Goal: Transaction & Acquisition: Purchase product/service

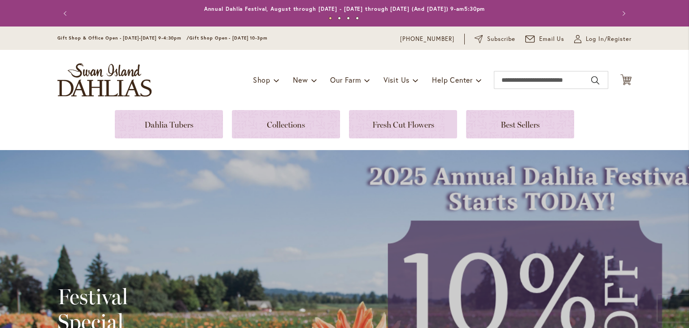
scroll to position [224, 0]
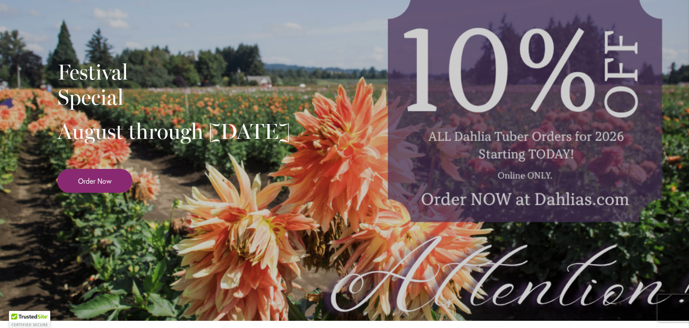
click at [88, 186] on span "Order Now" at bounding box center [95, 180] width 34 height 10
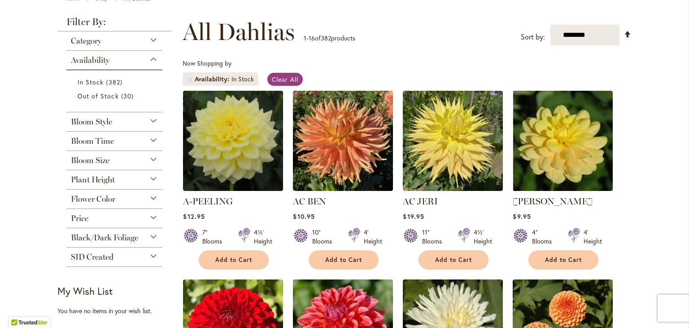
scroll to position [135, 0]
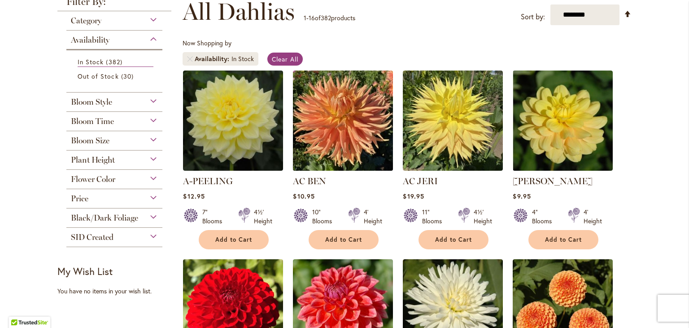
click at [343, 133] on img at bounding box center [343, 120] width 105 height 105
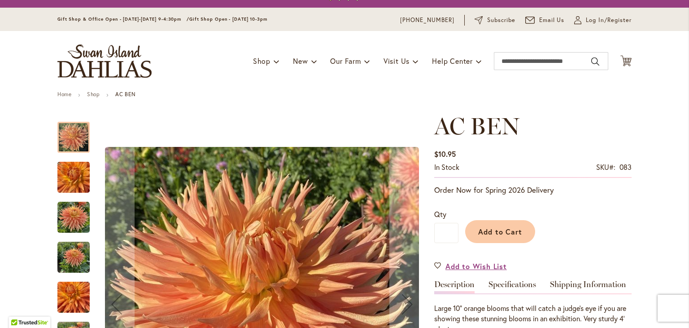
scroll to position [90, 0]
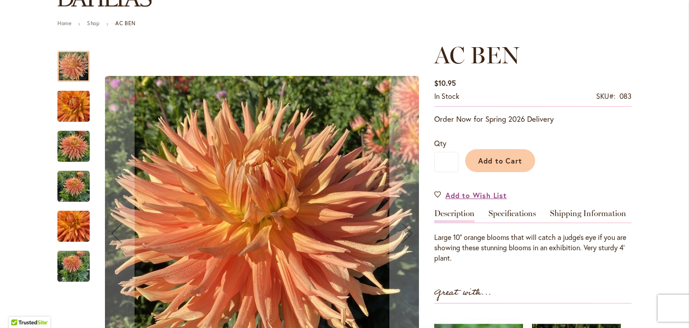
click at [72, 263] on img "AC BEN" at bounding box center [73, 266] width 32 height 32
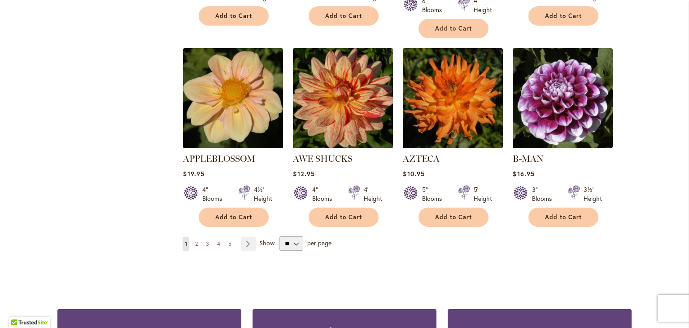
scroll to position [808, 0]
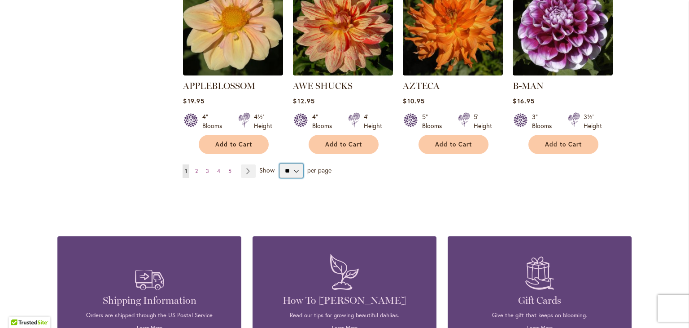
click at [294, 163] on select "** ** ** **" at bounding box center [292, 170] width 24 height 14
select select "**"
click at [280, 163] on select "** ** ** **" at bounding box center [292, 170] width 24 height 14
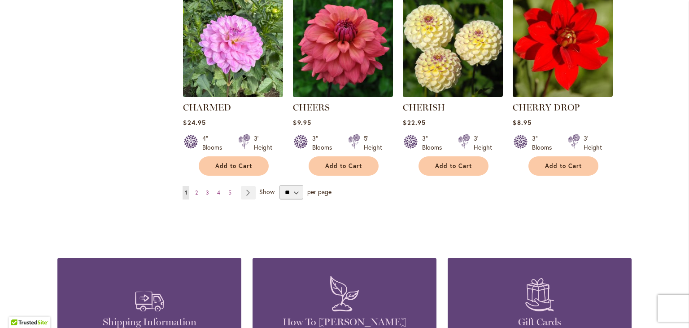
scroll to position [3028, 0]
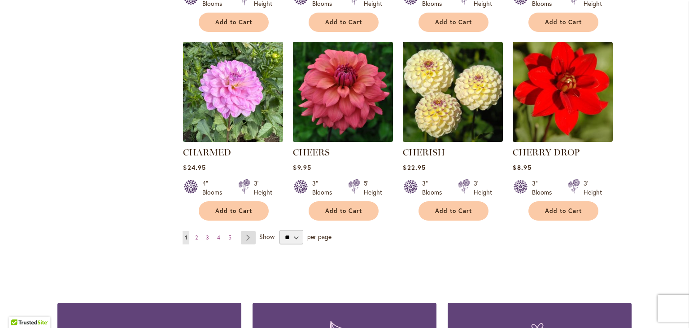
click at [244, 231] on link "Page Next" at bounding box center [248, 237] width 15 height 13
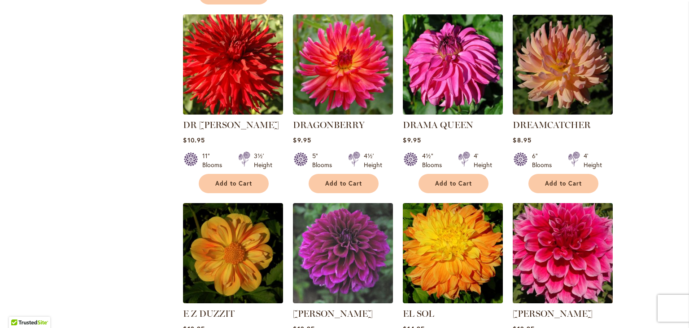
scroll to position [1885, 0]
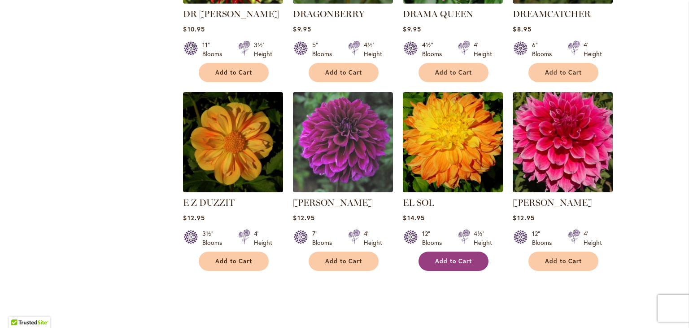
click at [445, 257] on span "Add to Cart" at bounding box center [453, 261] width 37 height 8
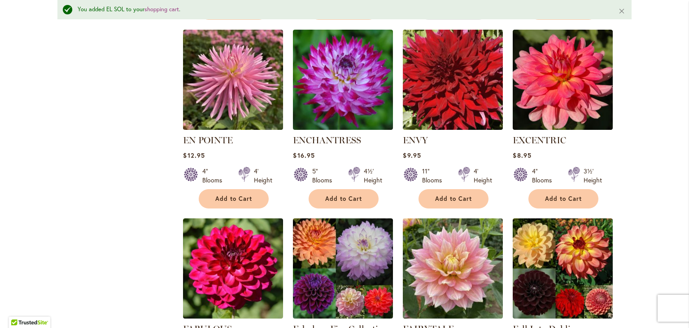
scroll to position [2178, 0]
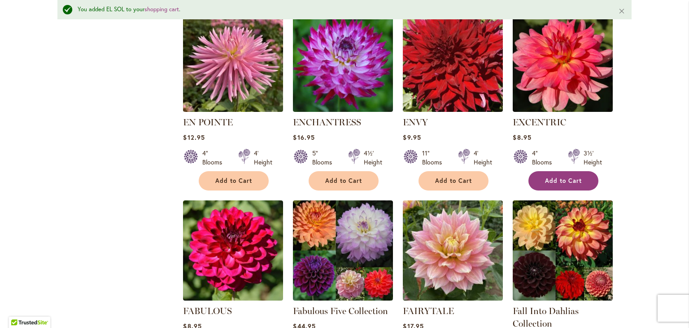
click at [556, 171] on button "Add to Cart" at bounding box center [564, 180] width 70 height 19
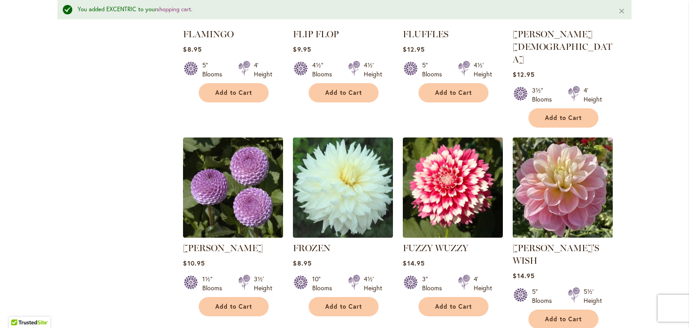
scroll to position [3075, 0]
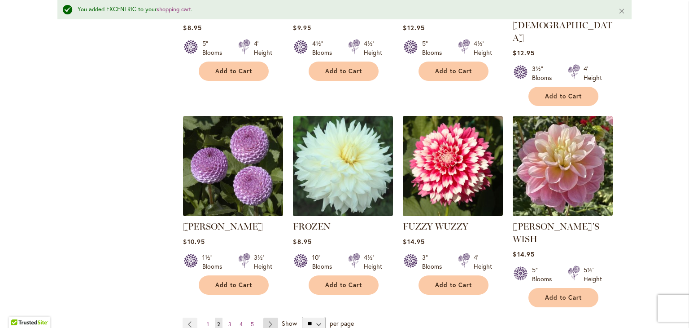
click at [263, 317] on link "Page Next" at bounding box center [270, 323] width 15 height 13
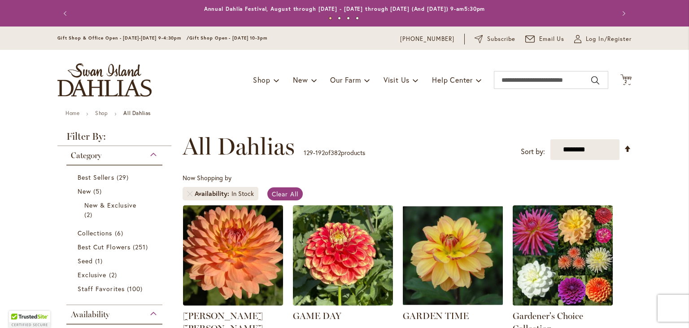
scroll to position [180, 0]
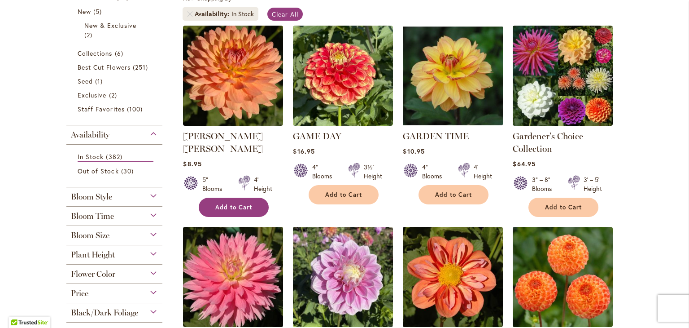
click at [232, 197] on button "Add to Cart" at bounding box center [234, 206] width 70 height 19
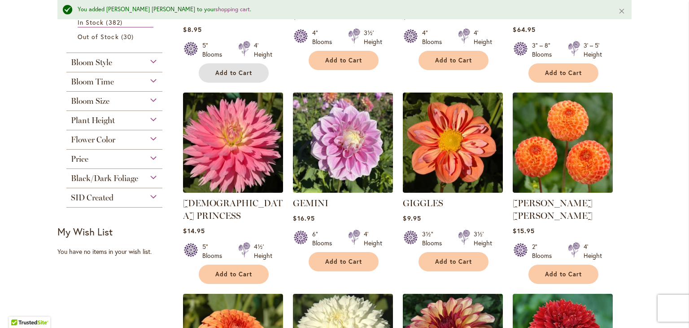
scroll to position [293, 0]
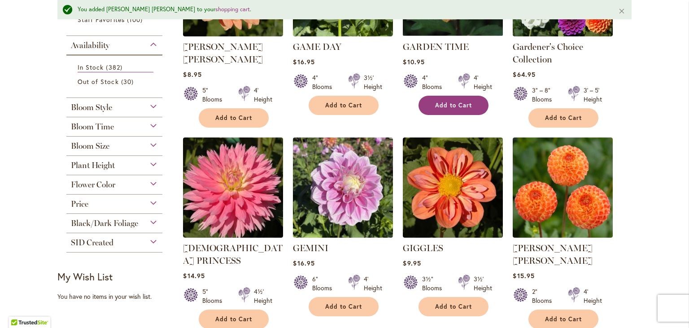
click at [446, 100] on button "Add to Cart" at bounding box center [454, 105] width 70 height 19
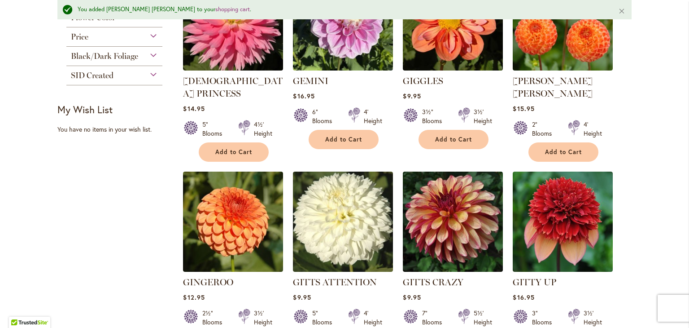
scroll to position [472, 0]
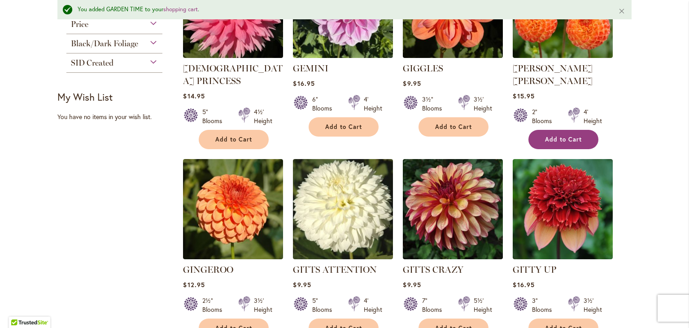
click at [581, 130] on button "Add to Cart" at bounding box center [564, 139] width 70 height 19
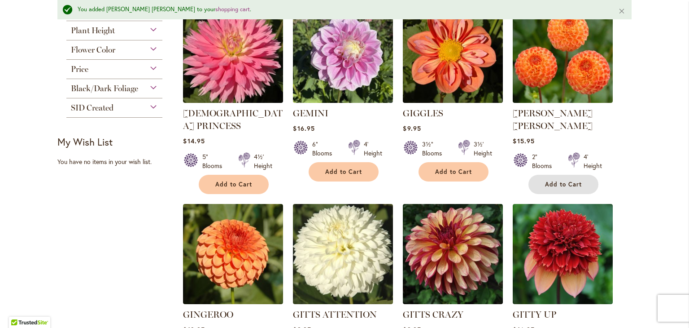
scroll to position [562, 0]
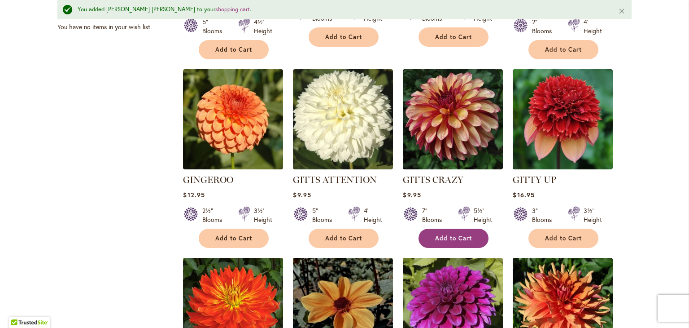
click at [459, 234] on span "Add to Cart" at bounding box center [453, 238] width 37 height 8
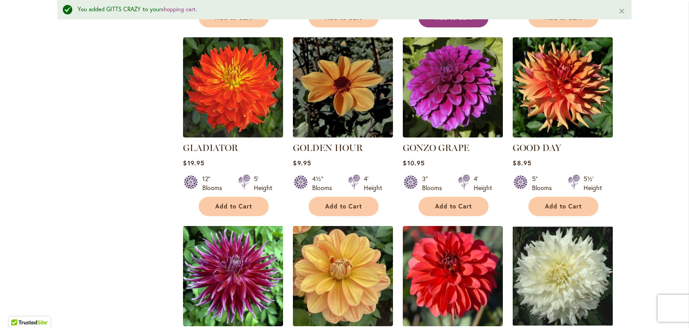
scroll to position [786, 0]
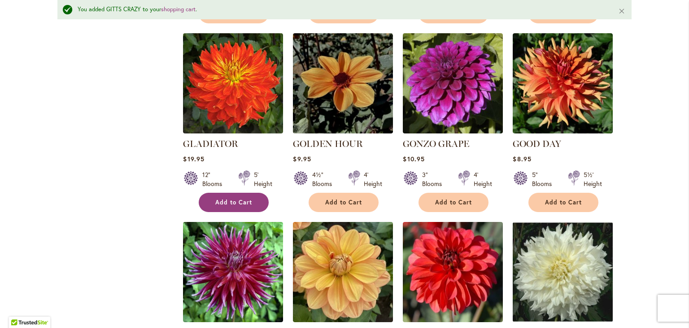
click at [238, 198] on span "Add to Cart" at bounding box center [233, 202] width 37 height 8
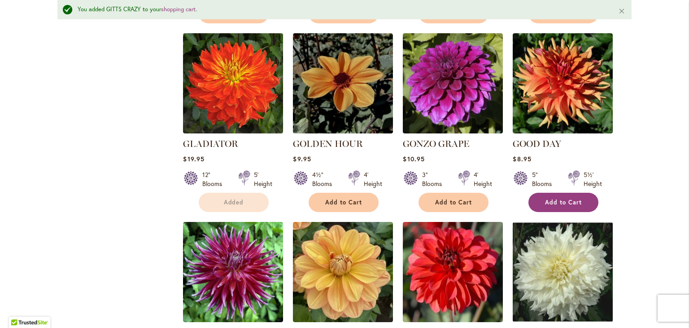
click at [540, 193] on button "Add to Cart" at bounding box center [564, 202] width 70 height 19
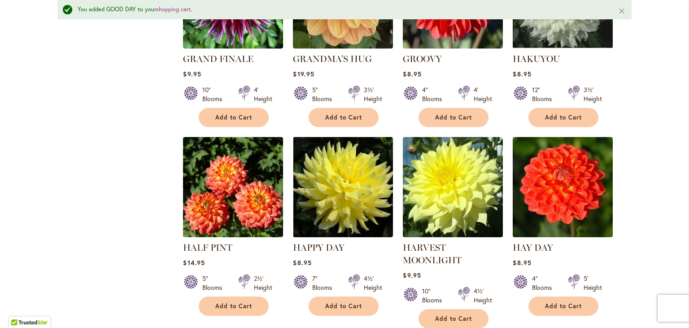
scroll to position [1145, 0]
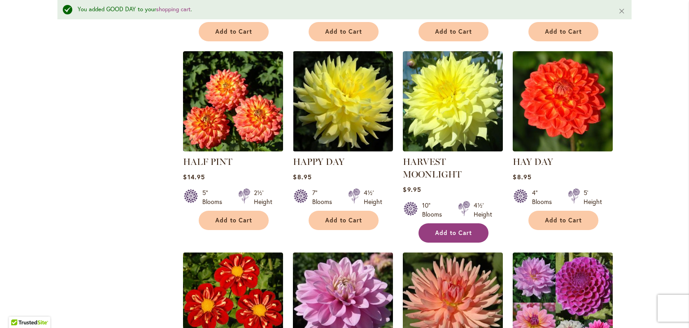
click at [471, 223] on button "Add to Cart" at bounding box center [454, 232] width 70 height 19
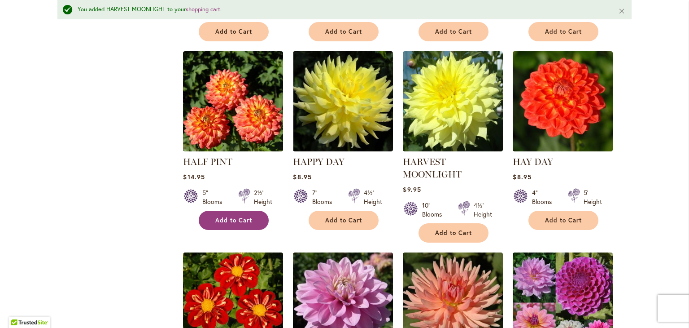
click at [219, 216] on span "Add to Cart" at bounding box center [233, 220] width 37 height 8
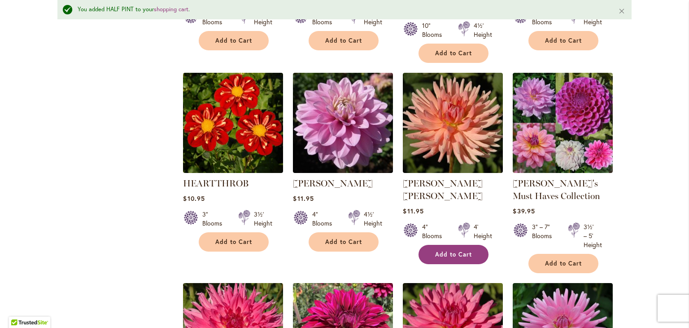
click at [435, 250] on span "Add to Cart" at bounding box center [453, 254] width 37 height 8
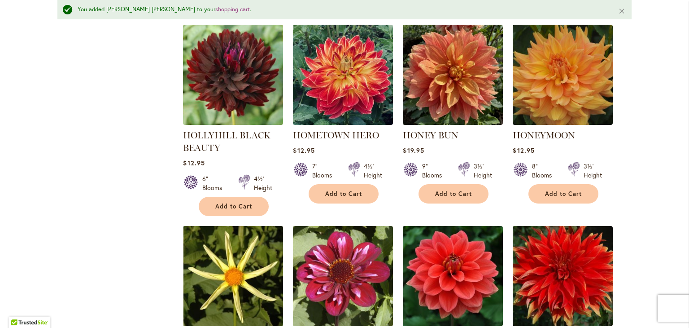
scroll to position [1774, 0]
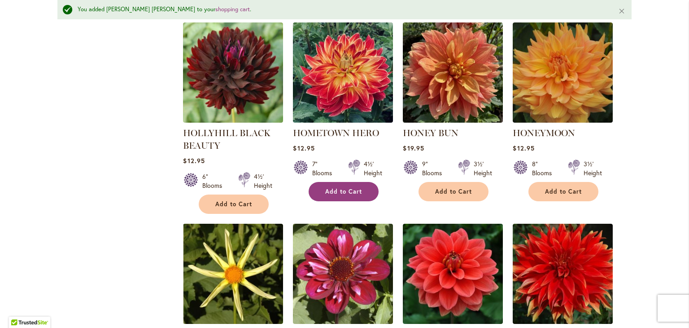
click at [345, 188] on span "Add to Cart" at bounding box center [343, 192] width 37 height 8
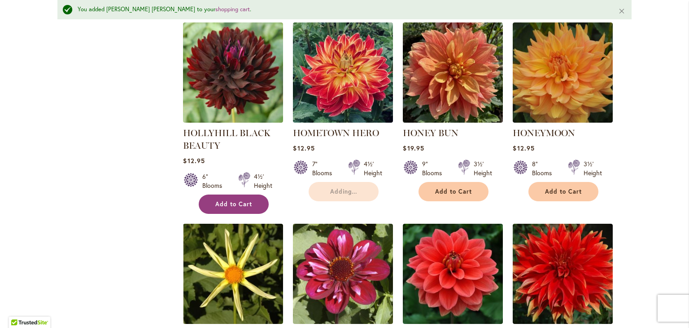
click at [228, 200] on span "Add to Cart" at bounding box center [233, 204] width 37 height 8
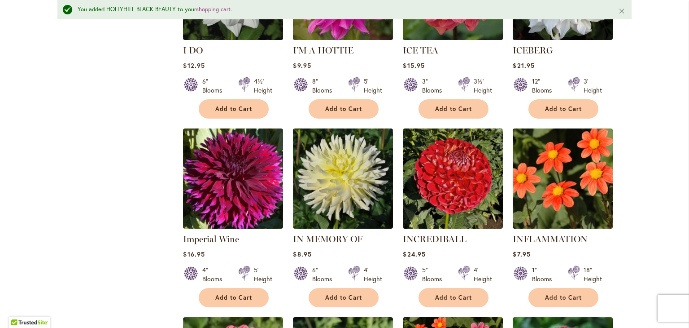
scroll to position [2312, 0]
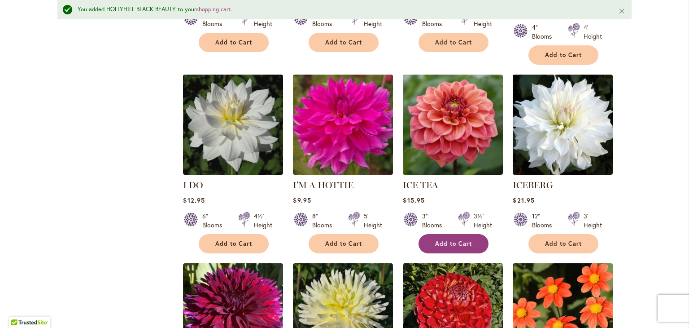
click at [460, 240] on span "Add to Cart" at bounding box center [453, 244] width 37 height 8
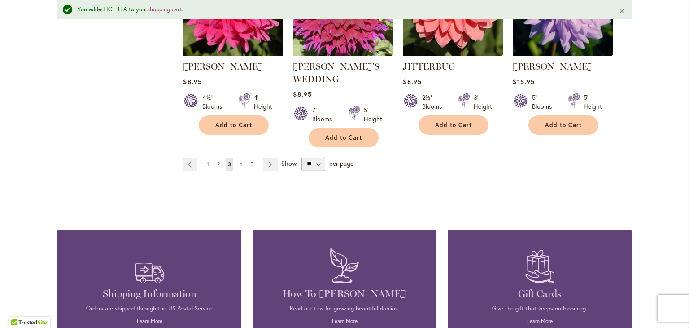
scroll to position [3210, 0]
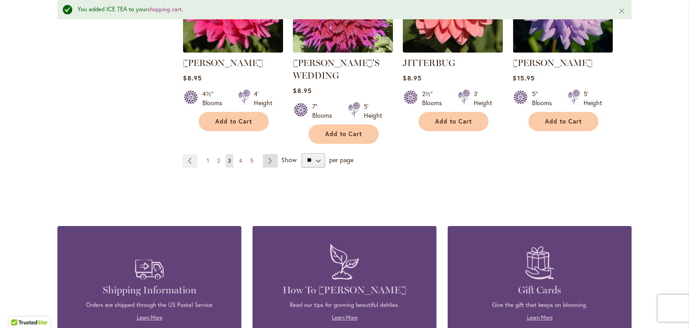
click at [267, 154] on link "Page Next" at bounding box center [270, 160] width 15 height 13
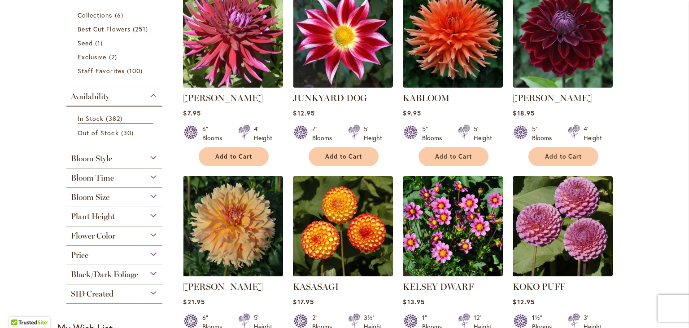
scroll to position [359, 0]
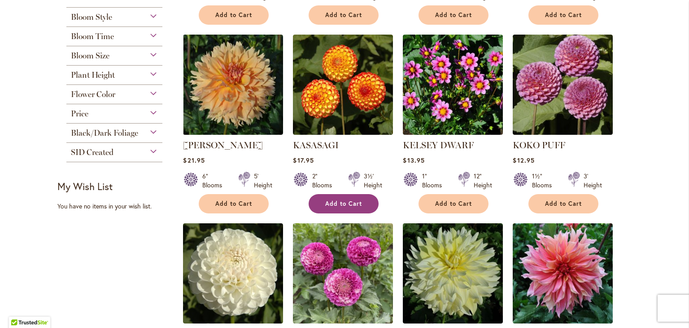
click at [342, 202] on span "Add to Cart" at bounding box center [343, 204] width 37 height 8
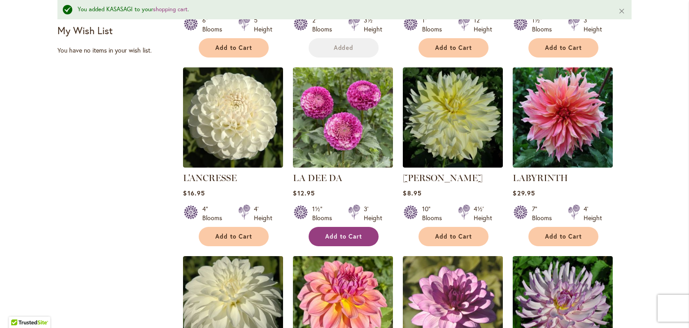
scroll to position [562, 0]
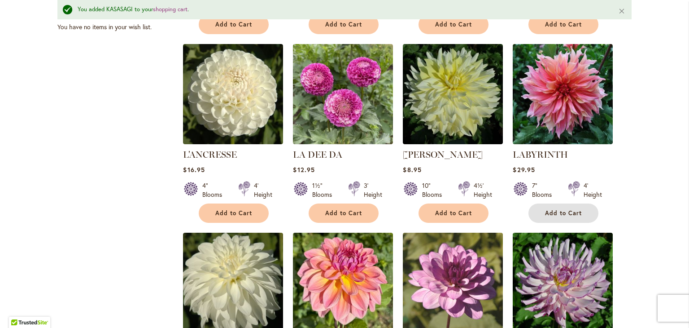
click at [550, 210] on span "Add to Cart" at bounding box center [563, 213] width 37 height 8
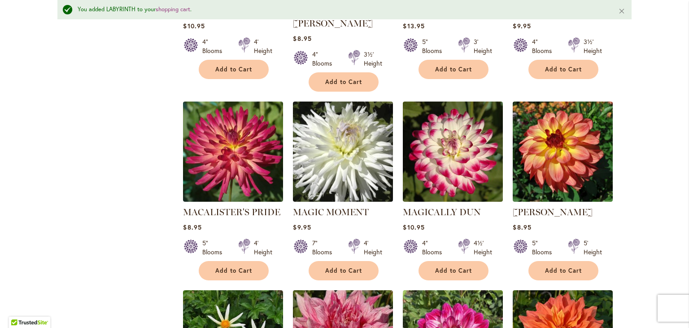
scroll to position [1684, 0]
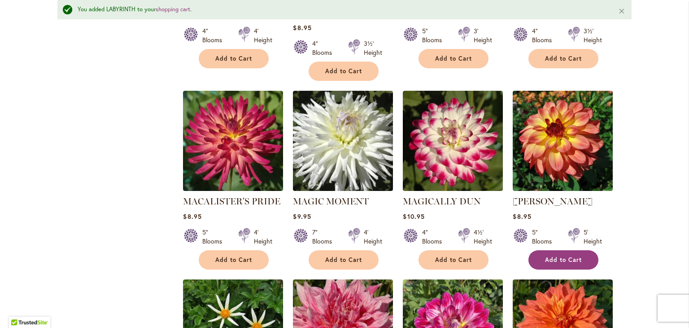
click at [554, 250] on button "Add to Cart" at bounding box center [564, 259] width 70 height 19
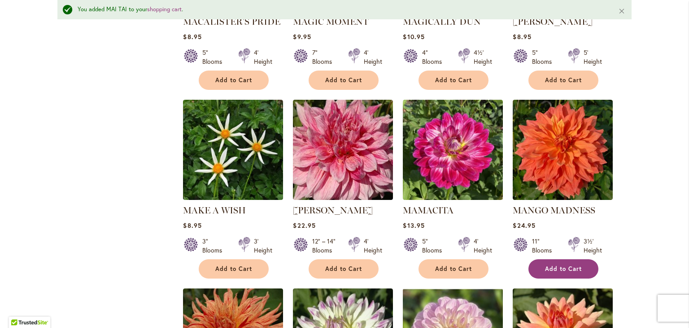
click at [554, 265] on span "Add to Cart" at bounding box center [563, 269] width 37 height 8
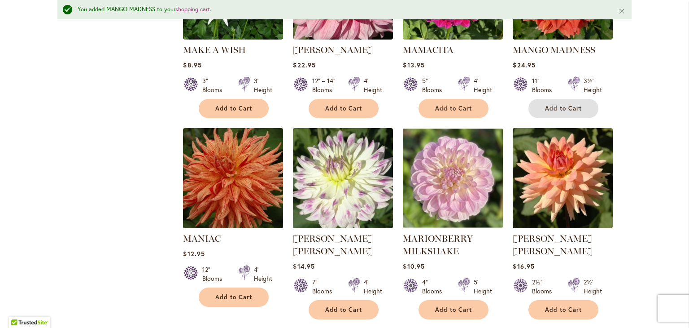
scroll to position [2043, 0]
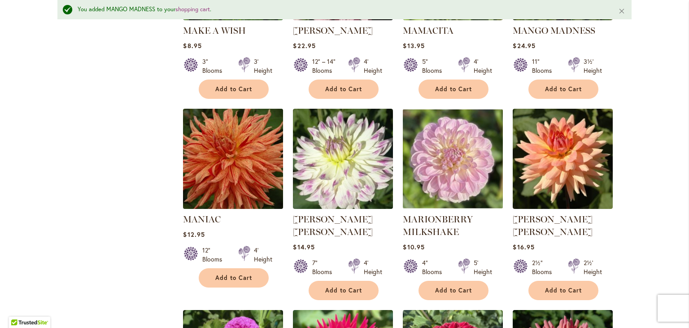
click at [203, 111] on img at bounding box center [233, 158] width 105 height 105
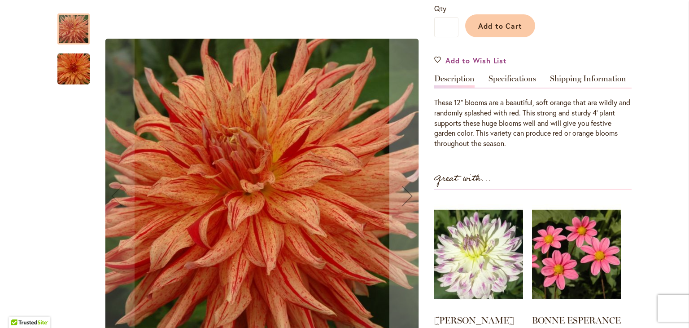
scroll to position [45, 0]
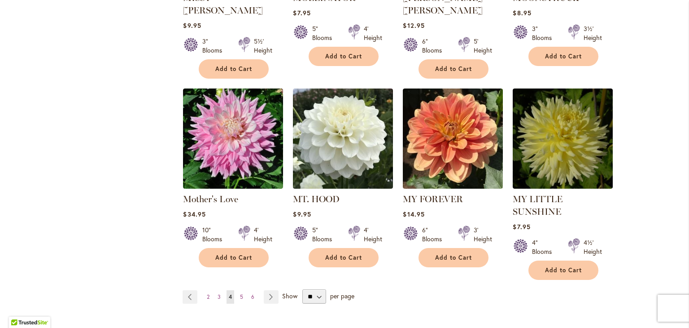
scroll to position [3024, 0]
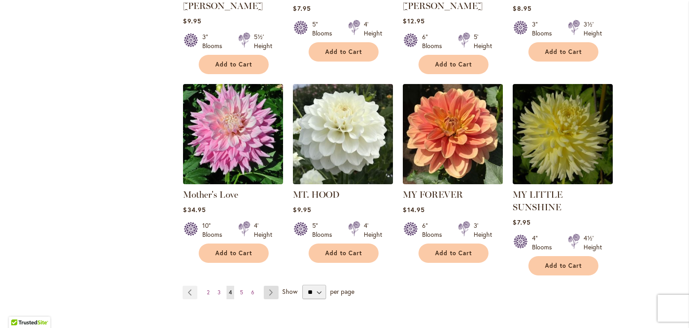
click at [264, 285] on link "Page Next" at bounding box center [271, 291] width 15 height 13
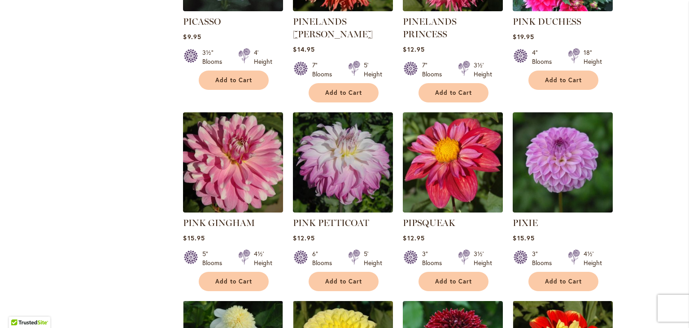
scroll to position [1840, 0]
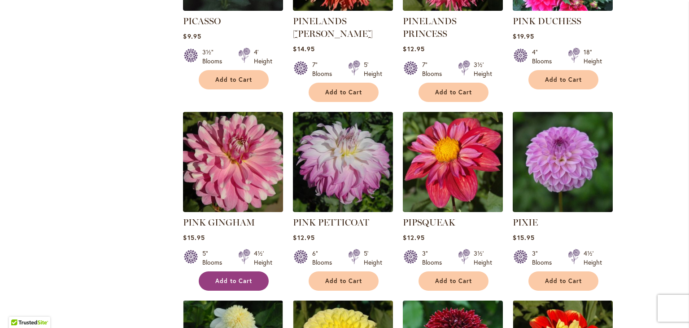
click at [221, 271] on button "Add to Cart" at bounding box center [234, 280] width 70 height 19
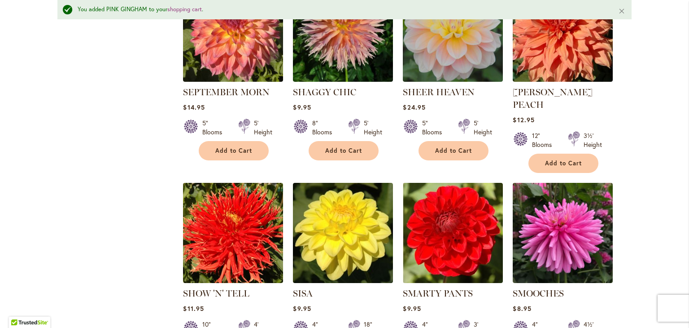
scroll to position [3030, 0]
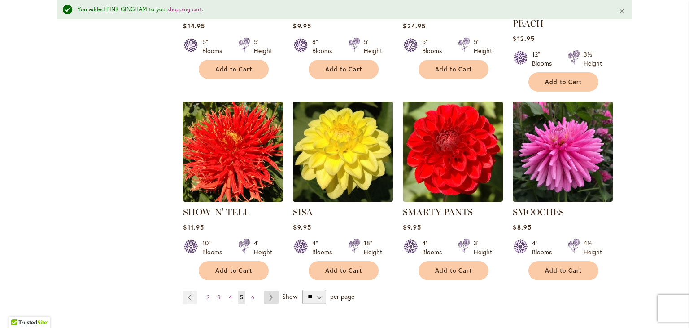
click at [264, 290] on link "Page Next" at bounding box center [271, 296] width 15 height 13
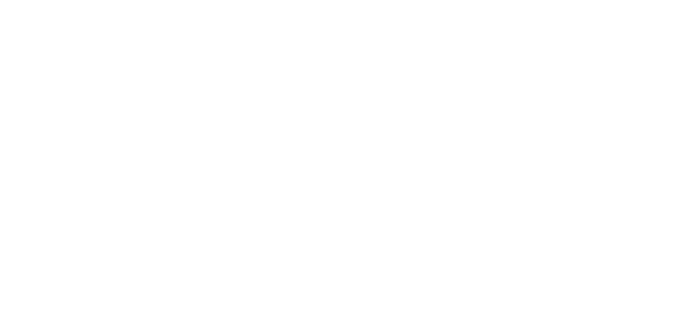
click at [271, 248] on body at bounding box center [344, 164] width 689 height 328
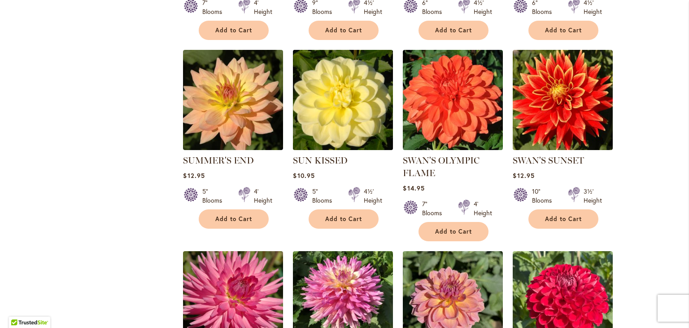
scroll to position [763, 0]
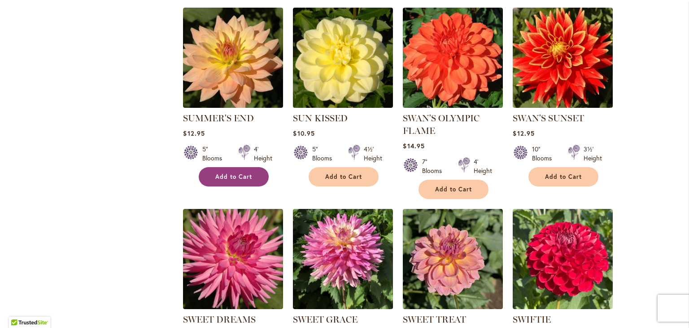
click at [242, 168] on button "Add to Cart" at bounding box center [234, 176] width 70 height 19
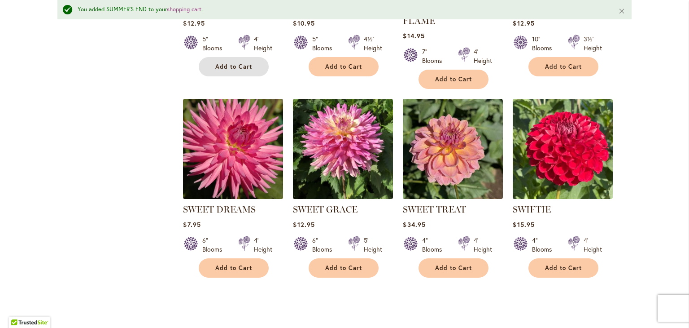
scroll to position [966, 0]
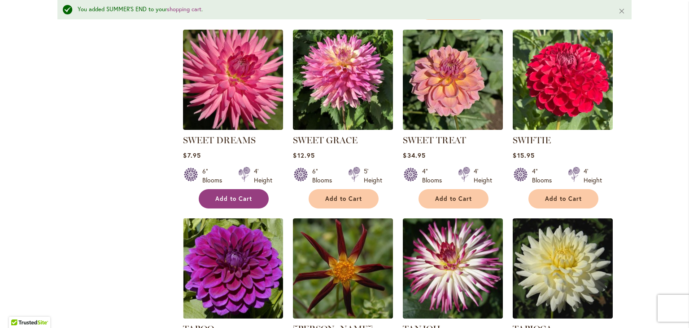
click at [253, 194] on button "Add to Cart" at bounding box center [234, 198] width 70 height 19
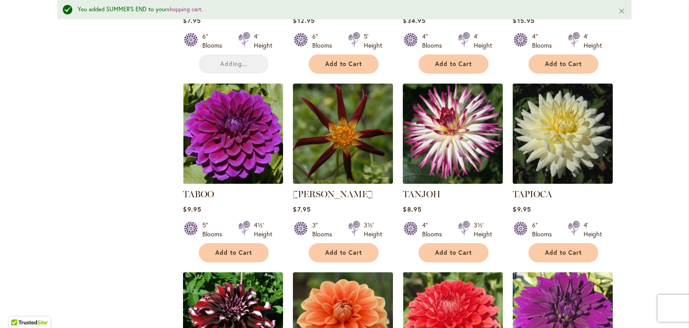
scroll to position [1100, 0]
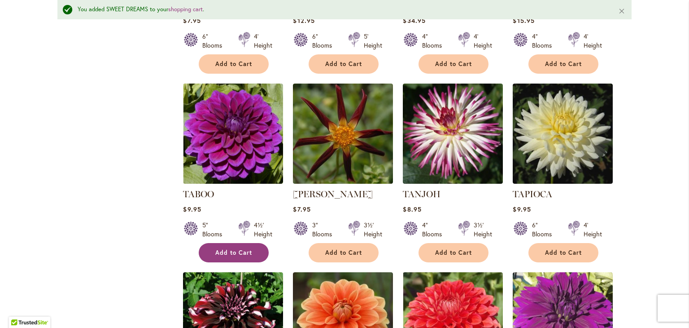
click at [235, 249] on span "Add to Cart" at bounding box center [233, 253] width 37 height 8
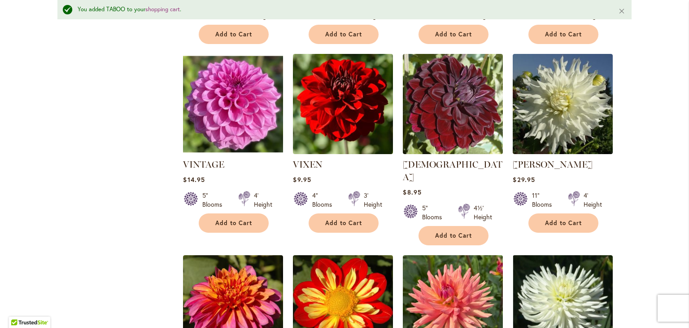
scroll to position [2088, 0]
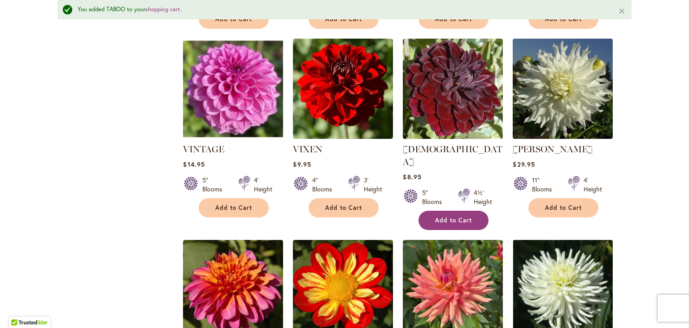
click at [437, 216] on span "Add to Cart" at bounding box center [453, 220] width 37 height 8
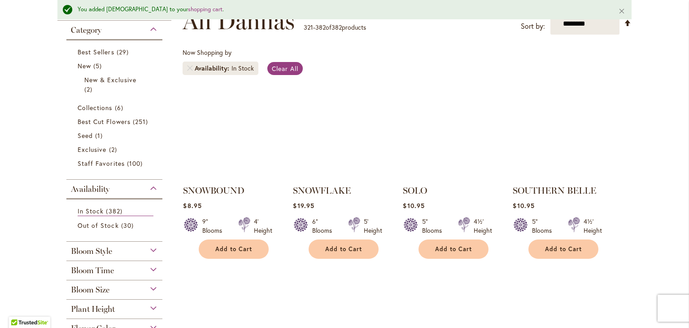
scroll to position [0, 0]
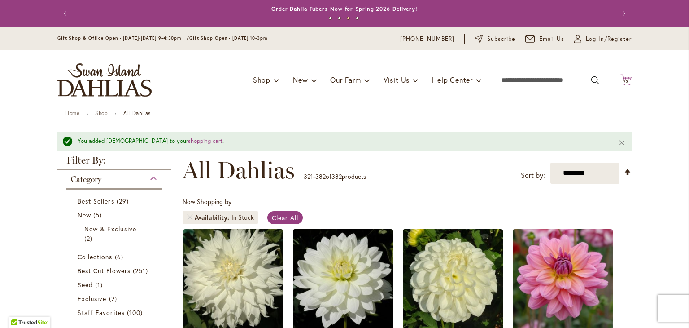
click at [621, 76] on icon "Cart .cls-1 { fill: #231f20; }" at bounding box center [626, 79] width 11 height 11
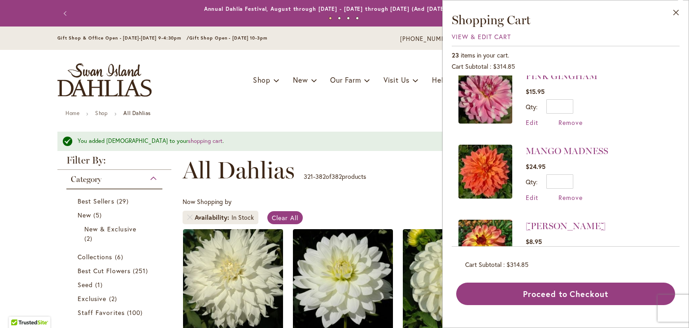
scroll to position [314, 0]
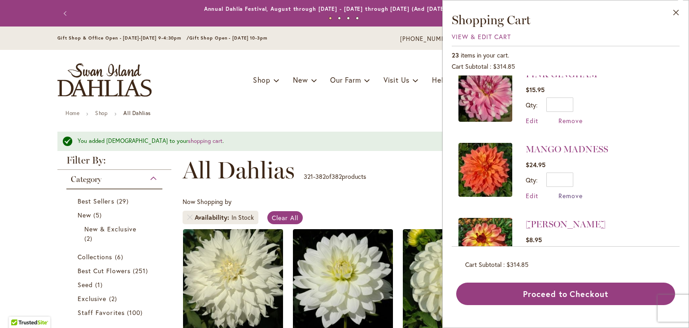
click at [577, 193] on span "Remove" at bounding box center [571, 195] width 24 height 9
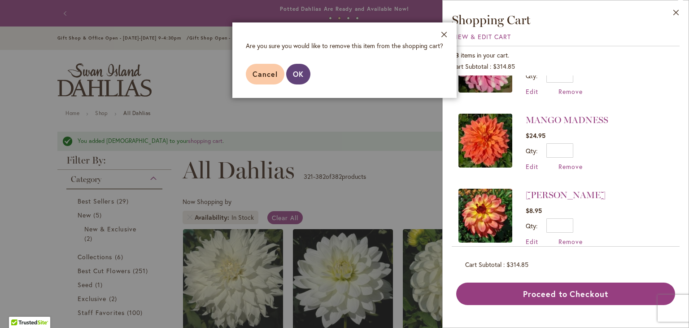
scroll to position [359, 0]
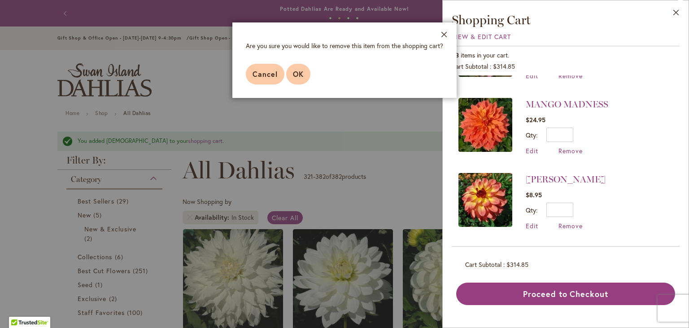
click at [298, 74] on span "OK" at bounding box center [298, 73] width 11 height 9
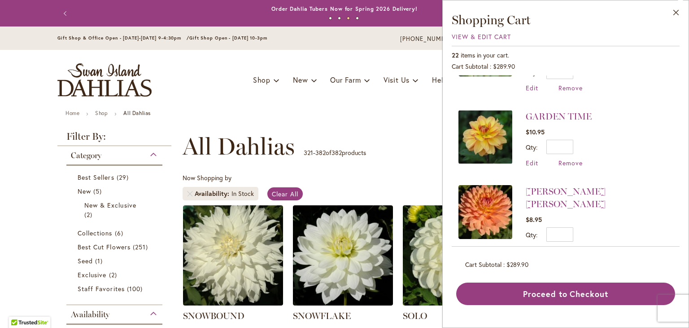
scroll to position [1461, 0]
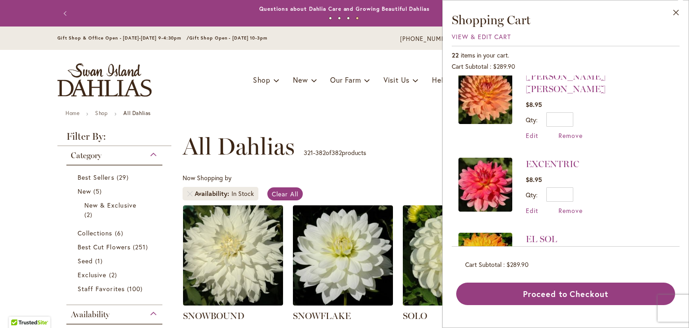
click at [558, 281] on div "Edit Remove" at bounding box center [554, 285] width 57 height 9
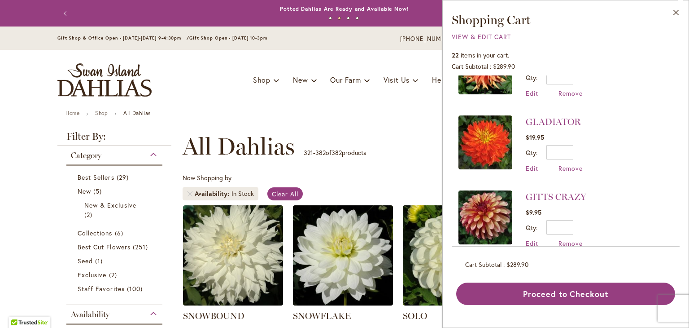
scroll to position [1102, 0]
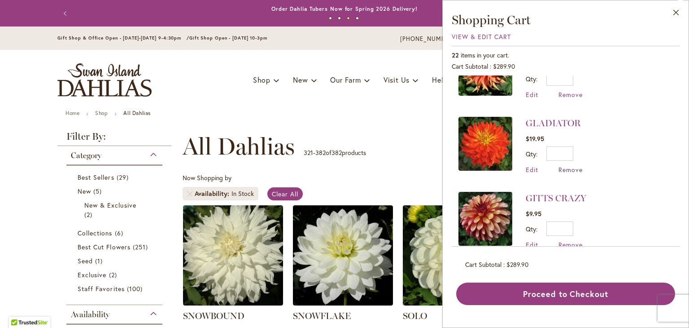
click at [565, 165] on span "Remove" at bounding box center [571, 169] width 24 height 9
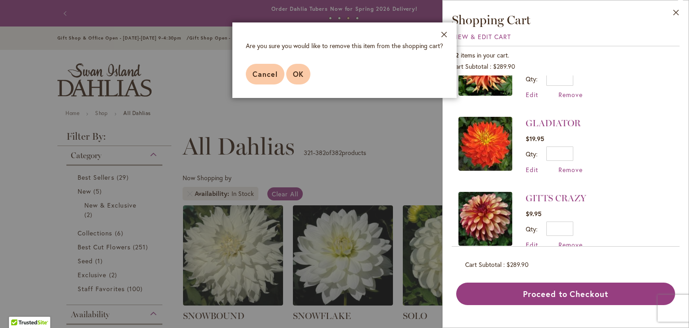
click at [293, 70] on span "OK" at bounding box center [298, 73] width 11 height 9
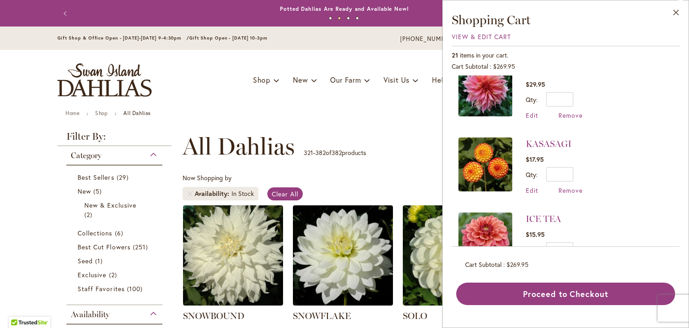
scroll to position [521, 0]
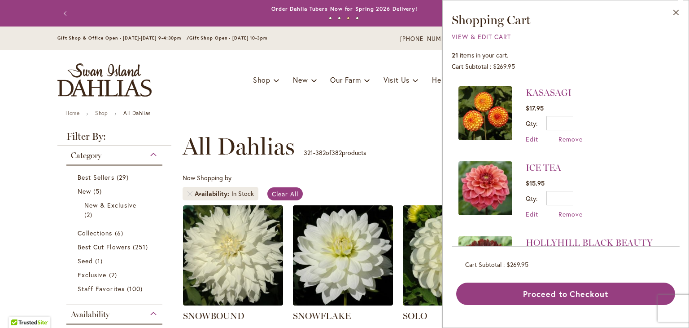
click at [486, 183] on img at bounding box center [486, 188] width 54 height 54
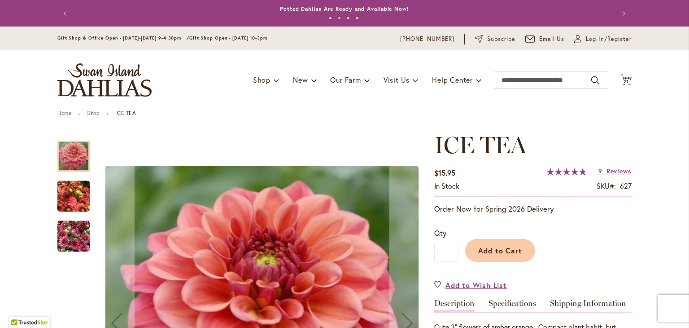
click at [68, 207] on img "ICE TEA" at bounding box center [73, 196] width 32 height 43
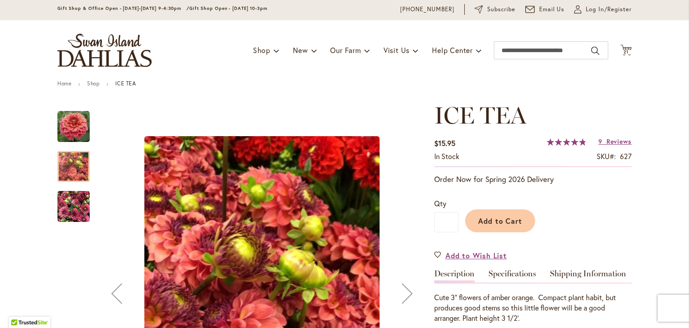
scroll to position [90, 0]
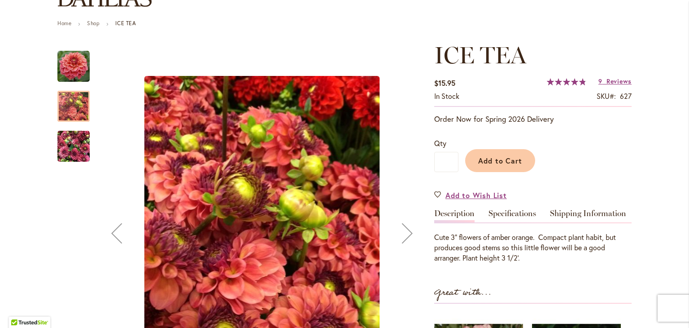
click at [68, 148] on img "ICE TEA" at bounding box center [73, 146] width 32 height 43
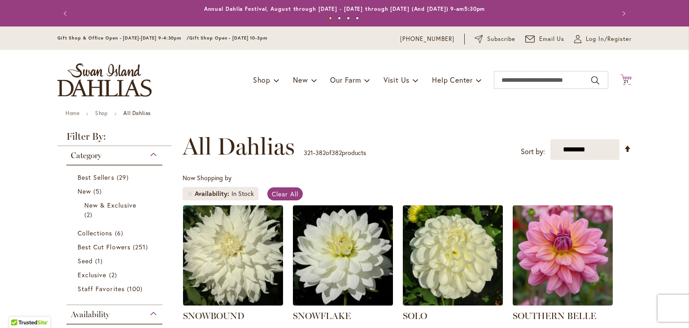
click at [622, 78] on icon "Cart .cls-1 { fill: #231f20; }" at bounding box center [626, 79] width 11 height 11
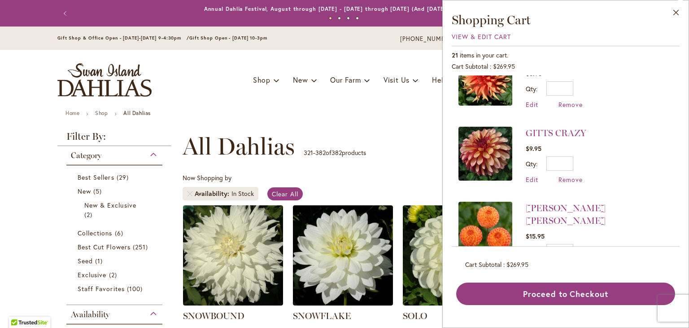
scroll to position [1387, 0]
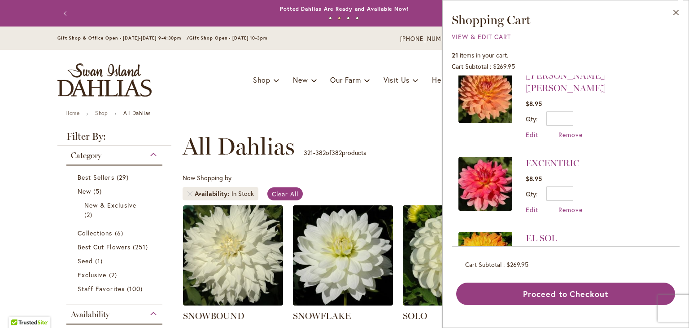
click at [575, 280] on span "Remove" at bounding box center [571, 284] width 24 height 9
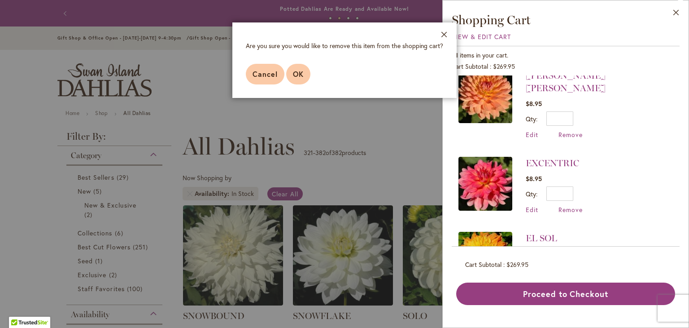
click at [305, 74] on button "OK" at bounding box center [298, 74] width 24 height 21
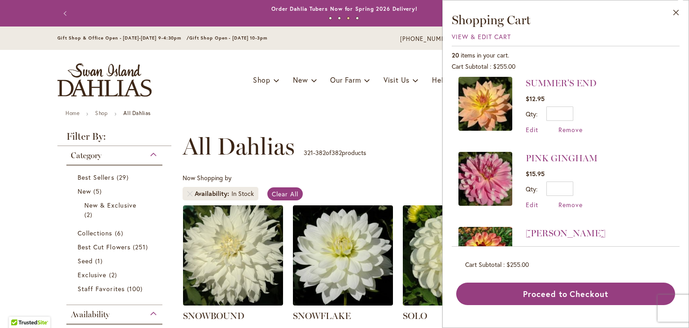
scroll to position [269, 0]
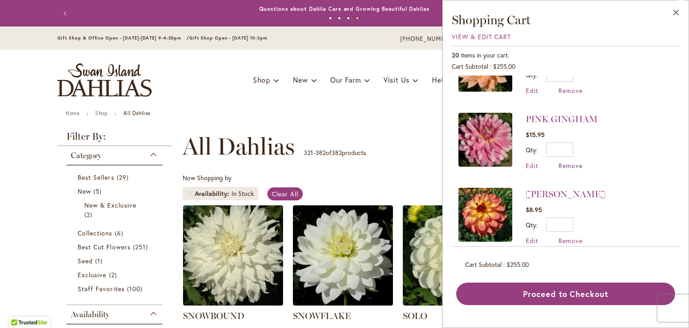
click at [576, 161] on span "Remove" at bounding box center [571, 165] width 24 height 9
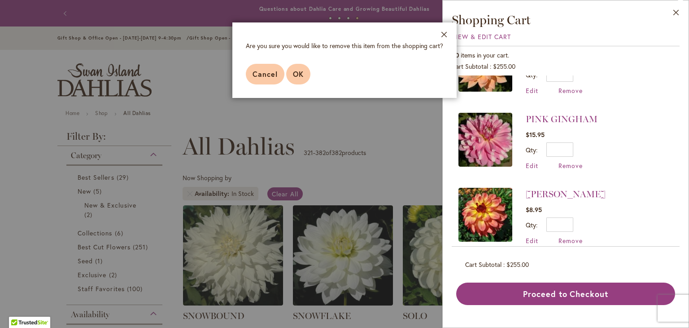
drag, startPoint x: 298, startPoint y: 76, endPoint x: 292, endPoint y: 76, distance: 6.3
click at [292, 76] on button "OK" at bounding box center [298, 74] width 24 height 21
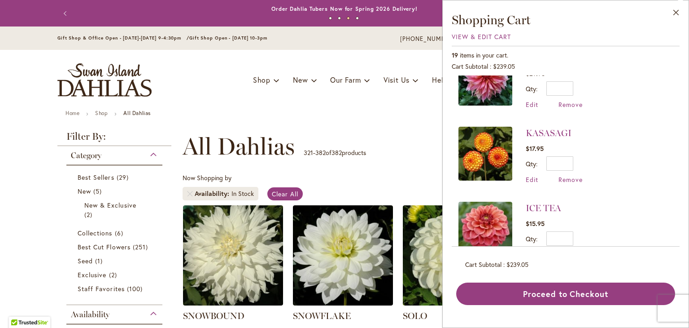
scroll to position [419, 0]
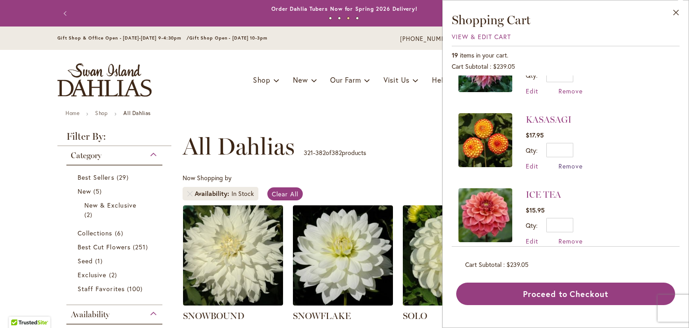
click at [576, 162] on span "Remove" at bounding box center [571, 166] width 24 height 9
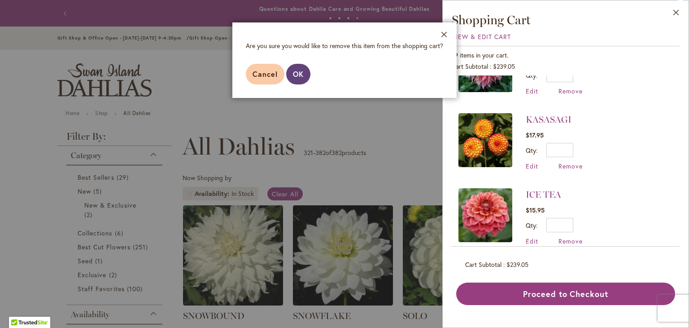
click at [294, 71] on span "OK" at bounding box center [298, 73] width 11 height 9
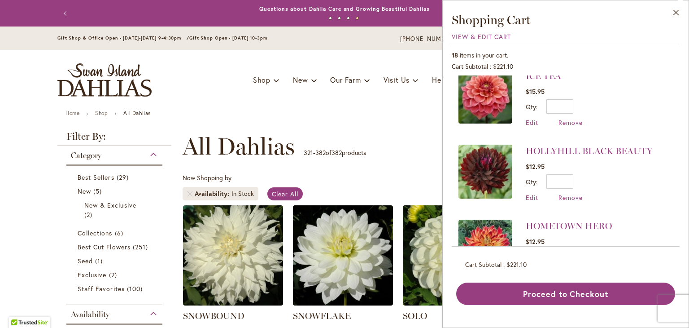
scroll to position [453, 0]
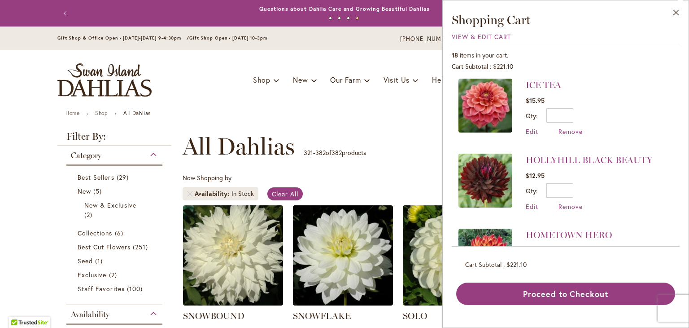
click at [494, 166] on img at bounding box center [486, 180] width 54 height 54
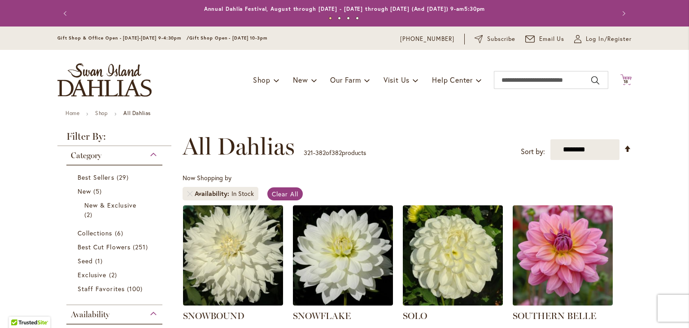
click at [622, 78] on icon "Cart .cls-1 { fill: #231f20; }" at bounding box center [626, 79] width 11 height 11
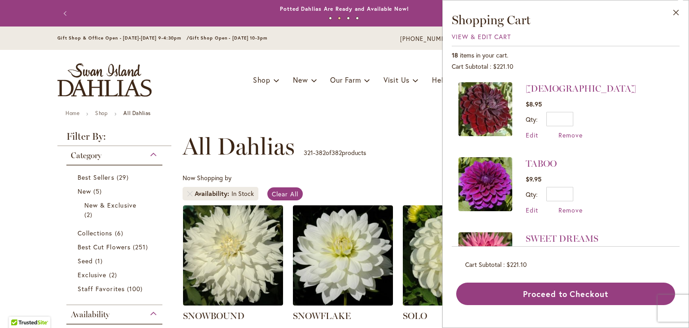
click at [492, 115] on img at bounding box center [486, 109] width 54 height 54
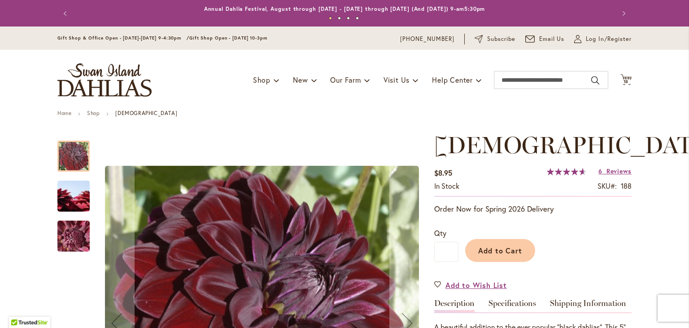
scroll to position [135, 0]
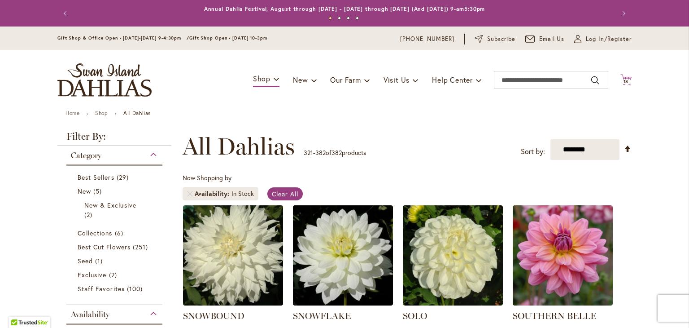
click at [621, 76] on icon at bounding box center [626, 79] width 11 height 11
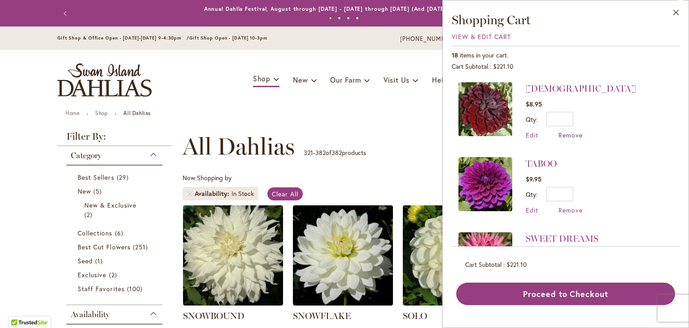
click at [569, 135] on span "Remove" at bounding box center [571, 135] width 24 height 9
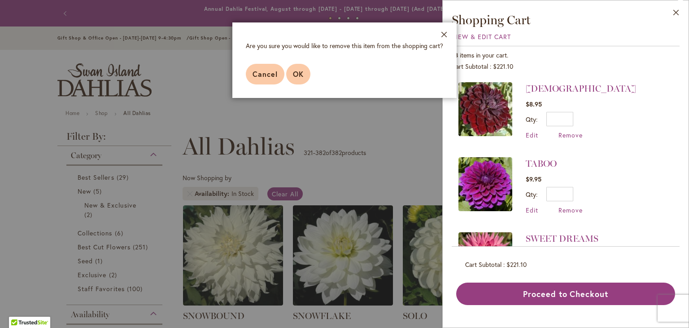
click at [301, 74] on span "OK" at bounding box center [298, 73] width 11 height 9
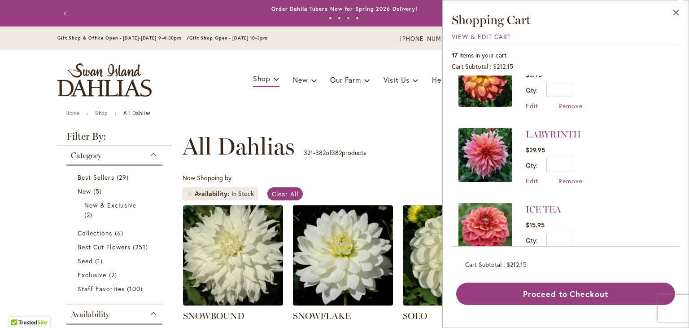
scroll to position [269, 0]
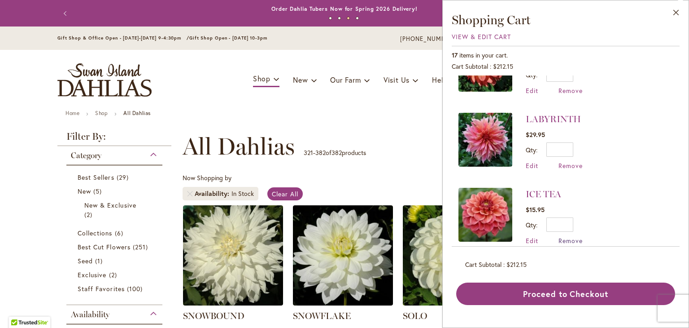
click at [569, 236] on span "Remove" at bounding box center [571, 240] width 24 height 9
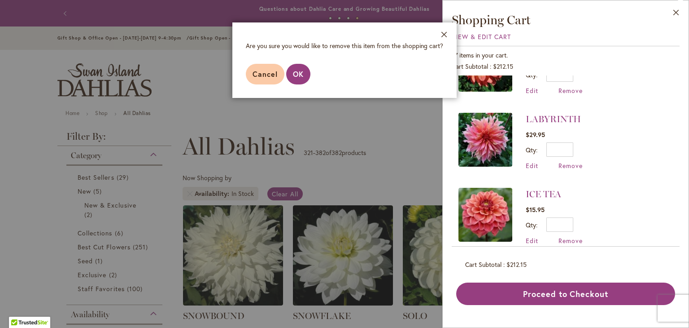
click at [285, 68] on footer "Cancel OK" at bounding box center [344, 74] width 224 height 48
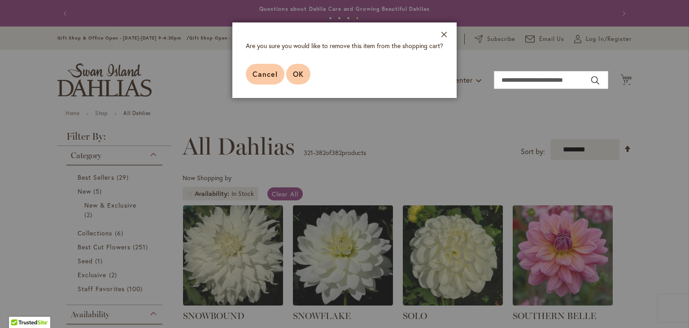
click at [296, 71] on span "OK" at bounding box center [298, 73] width 11 height 9
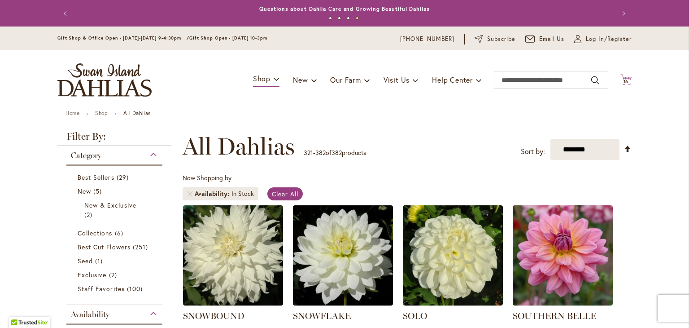
click at [625, 78] on icon at bounding box center [626, 79] width 11 height 11
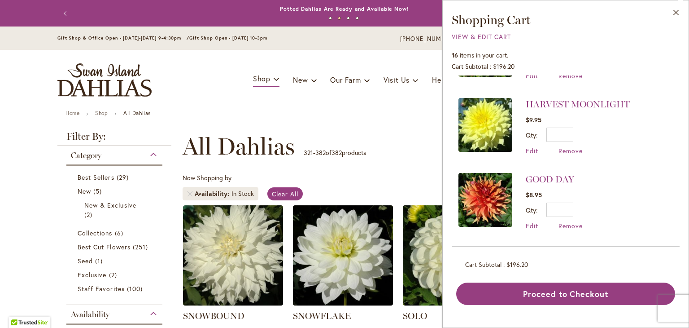
scroll to position [673, 0]
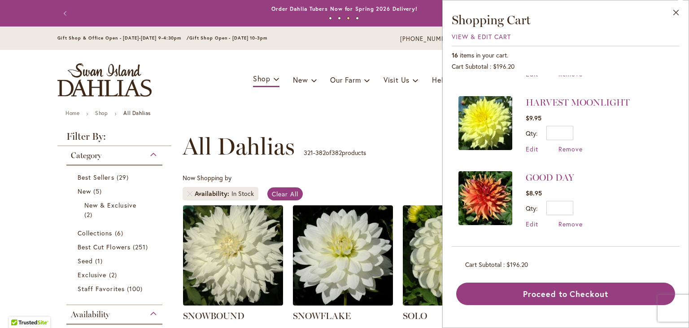
click at [569, 195] on div "GOOD DAY $8.95 Qty * Update Edit Remove" at bounding box center [554, 199] width 57 height 57
click at [571, 219] on span "Remove" at bounding box center [571, 223] width 24 height 9
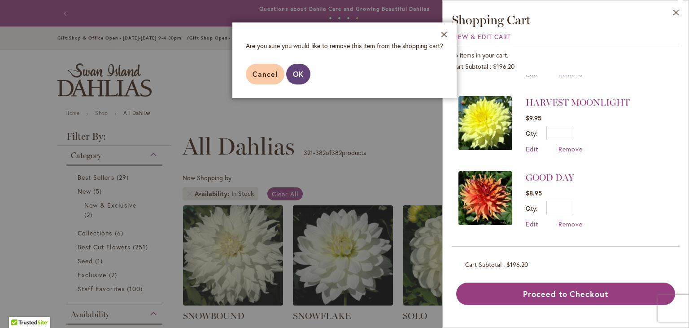
drag, startPoint x: 296, startPoint y: 74, endPoint x: 349, endPoint y: 81, distance: 53.4
click at [295, 74] on span "OK" at bounding box center [298, 73] width 11 height 9
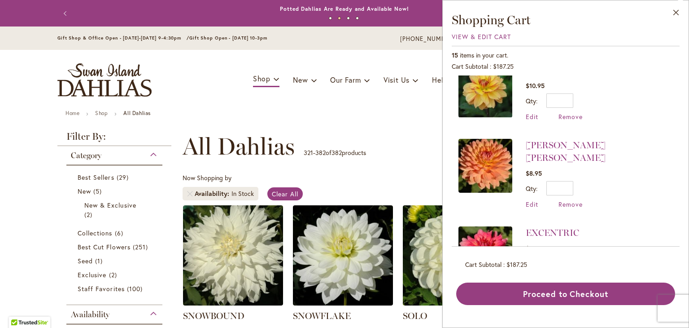
scroll to position [943, 0]
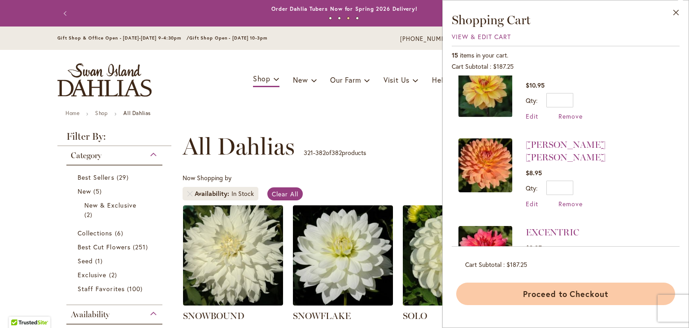
click at [582, 294] on button "Proceed to Checkout" at bounding box center [565, 293] width 219 height 22
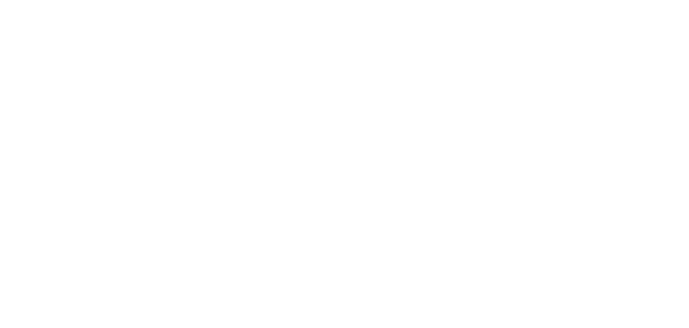
select select "**"
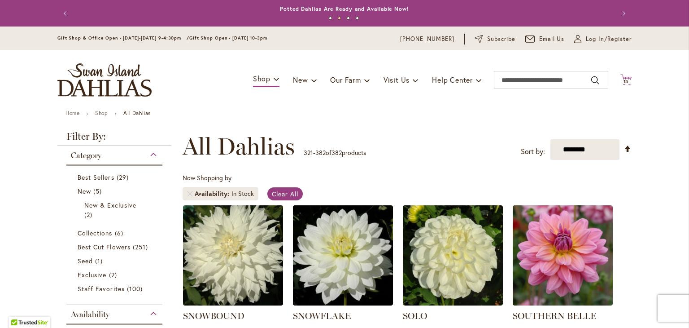
click at [621, 78] on icon "Cart .cls-1 { fill: #231f20; }" at bounding box center [626, 79] width 11 height 11
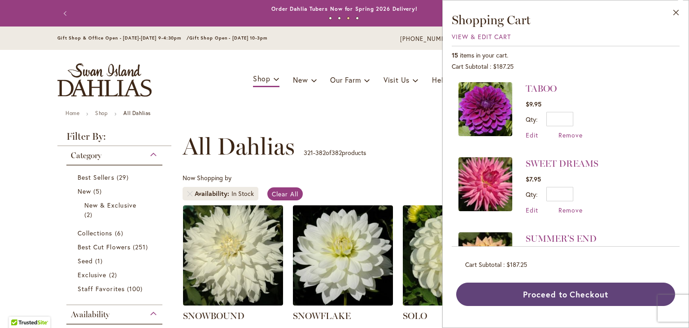
click at [571, 297] on button "Proceed to Checkout" at bounding box center [565, 293] width 219 height 23
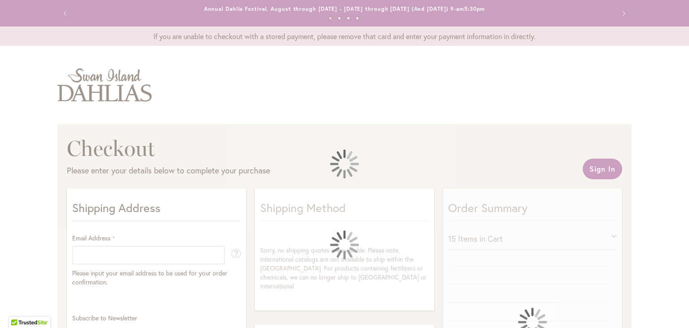
select select "**"
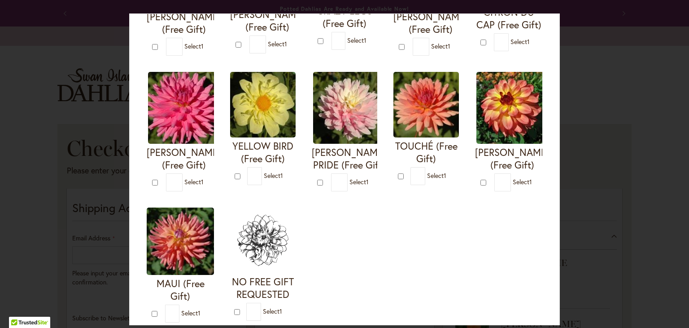
scroll to position [404, 0]
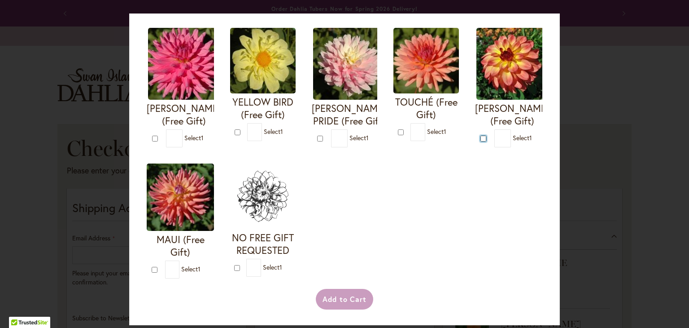
type input "*"
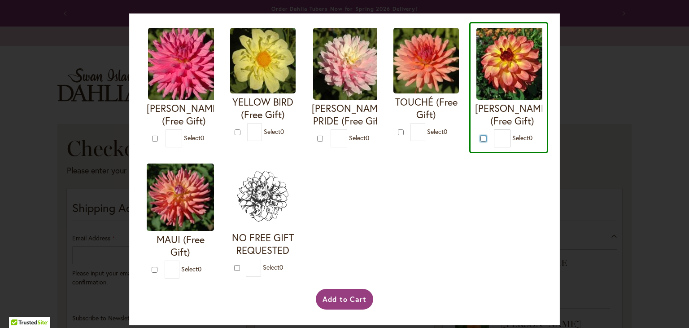
scroll to position [472, 0]
click at [345, 306] on button "Add to Cart" at bounding box center [345, 299] width 58 height 21
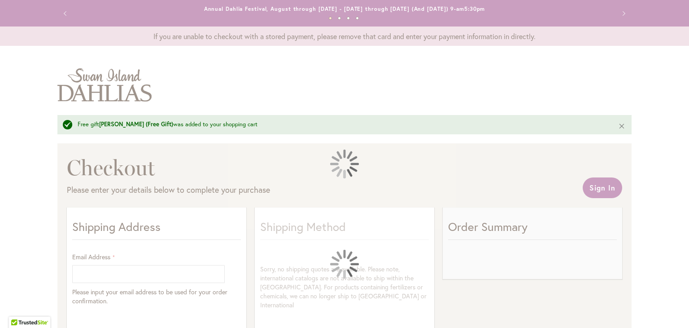
select select "**"
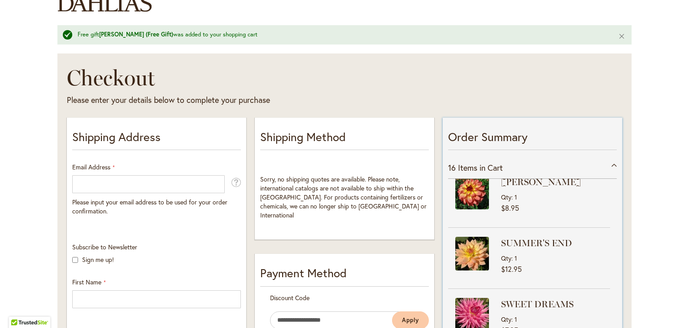
scroll to position [664, 0]
